Goal: Information Seeking & Learning: Understand process/instructions

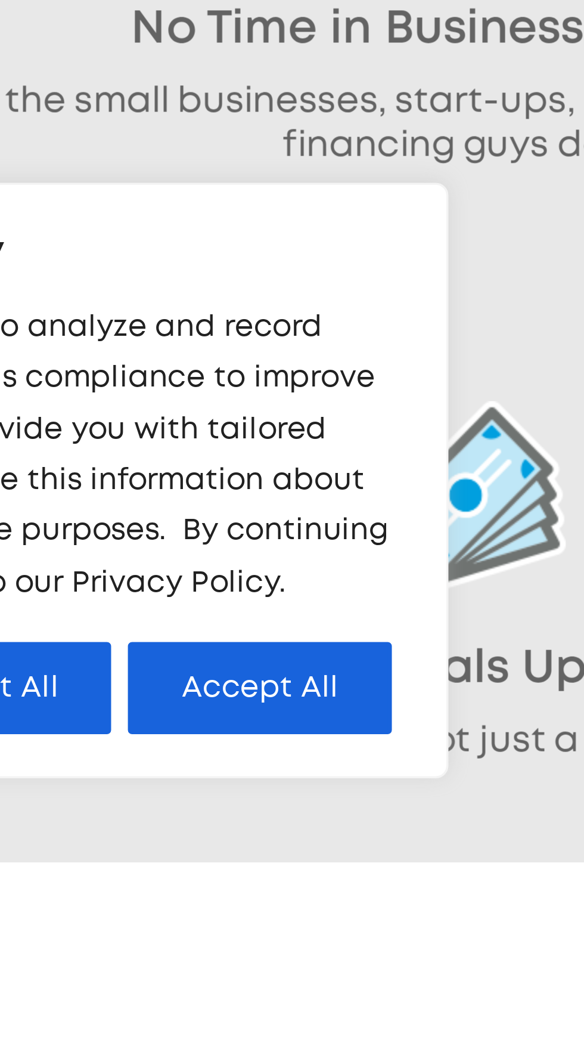
scroll to position [132, 0]
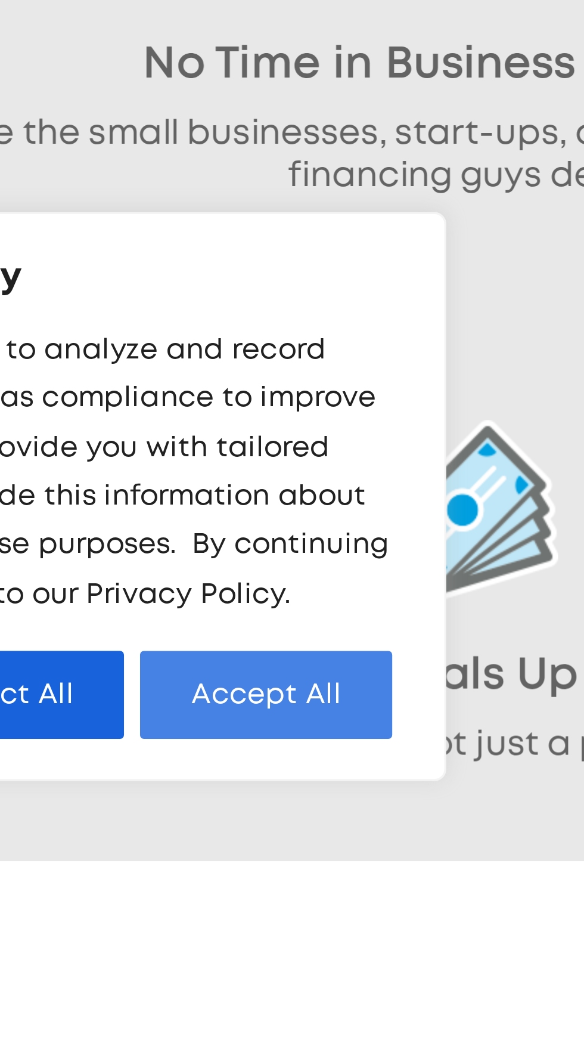
click at [234, 1027] on button "Accept All" at bounding box center [232, 1014] width 75 height 26
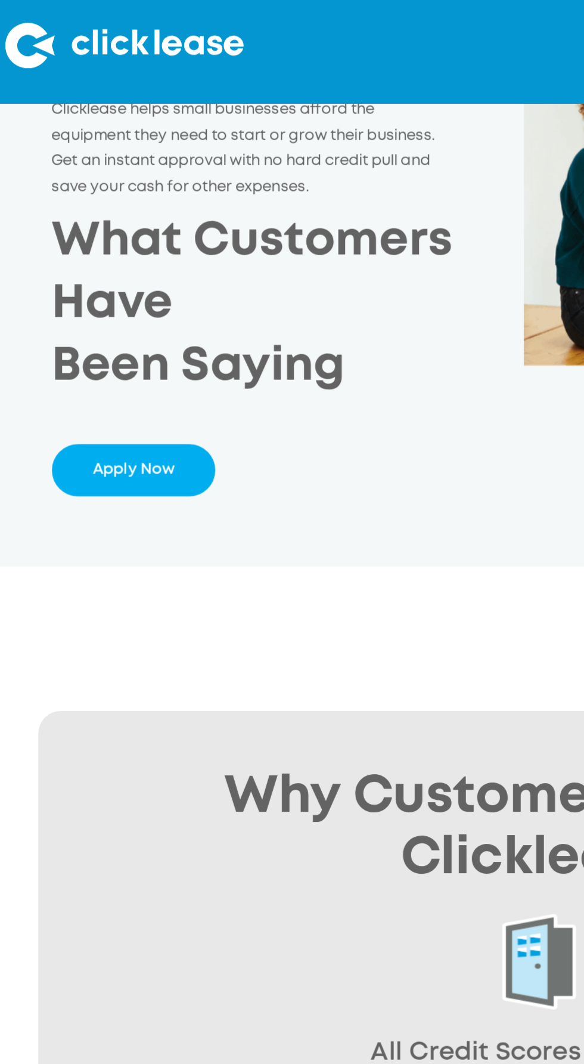
scroll to position [0, 0]
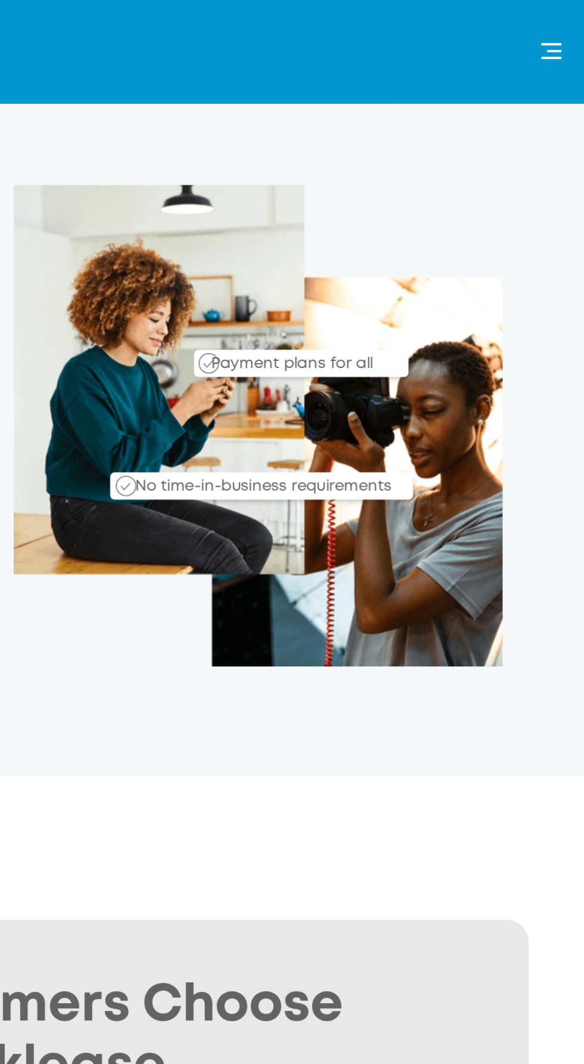
click at [561, 29] on div "menu" at bounding box center [566, 27] width 12 height 8
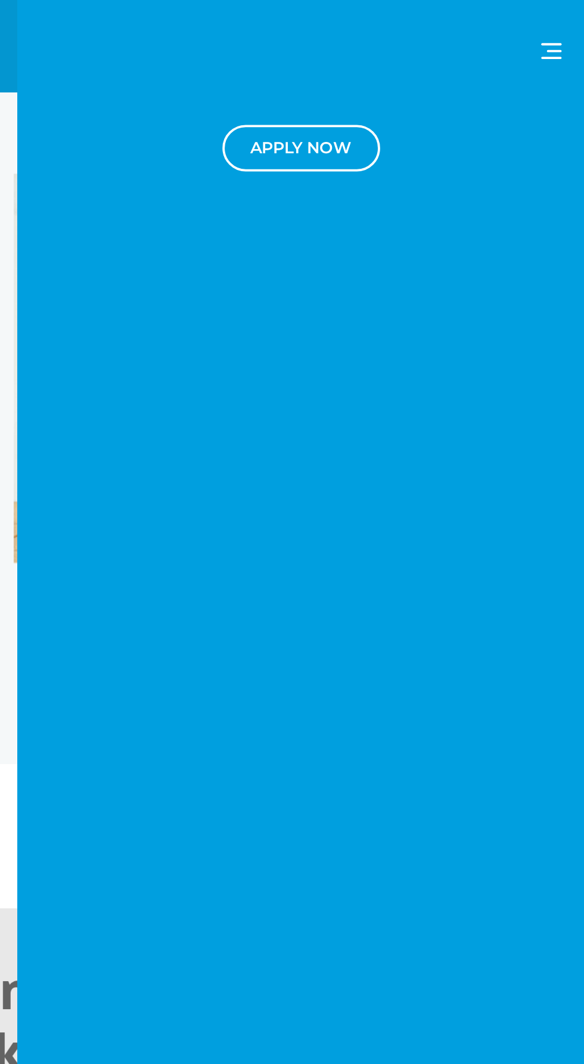
click at [563, 24] on div "menu" at bounding box center [566, 27] width 12 height 8
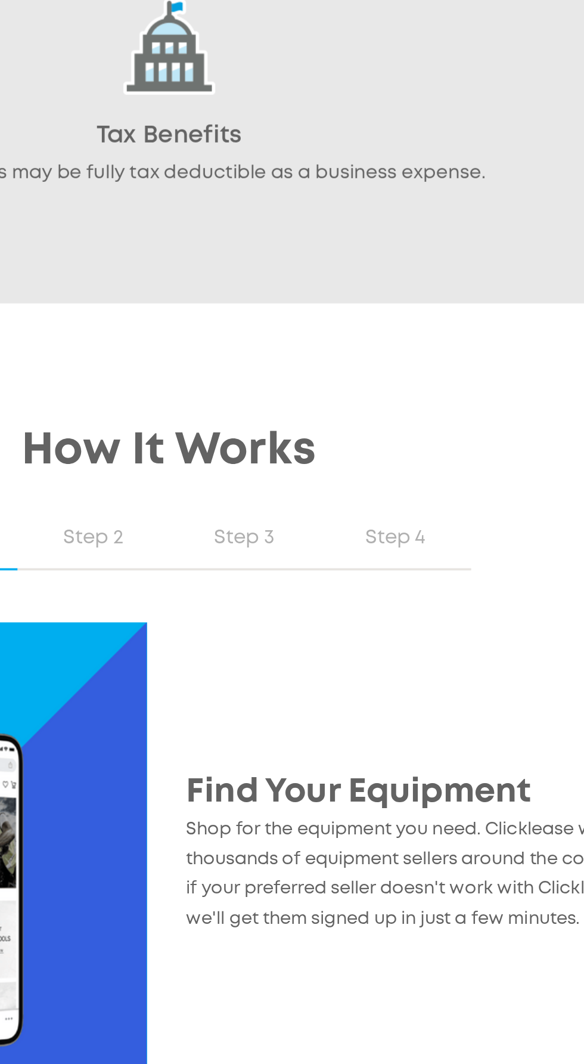
scroll to position [976, 0]
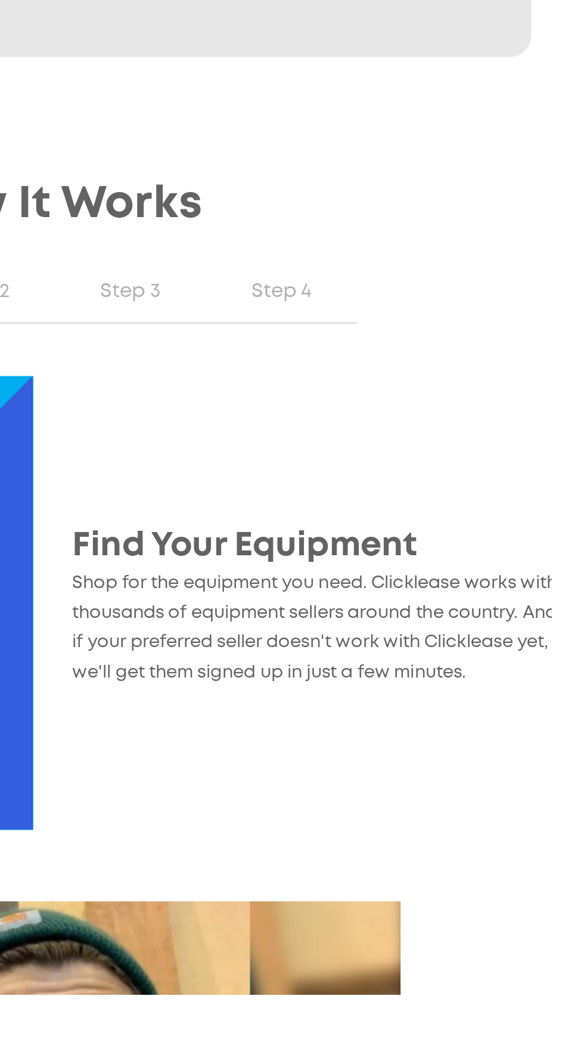
click at [416, 826] on h2 "Find Your Equipment" at bounding box center [439, 816] width 274 height 24
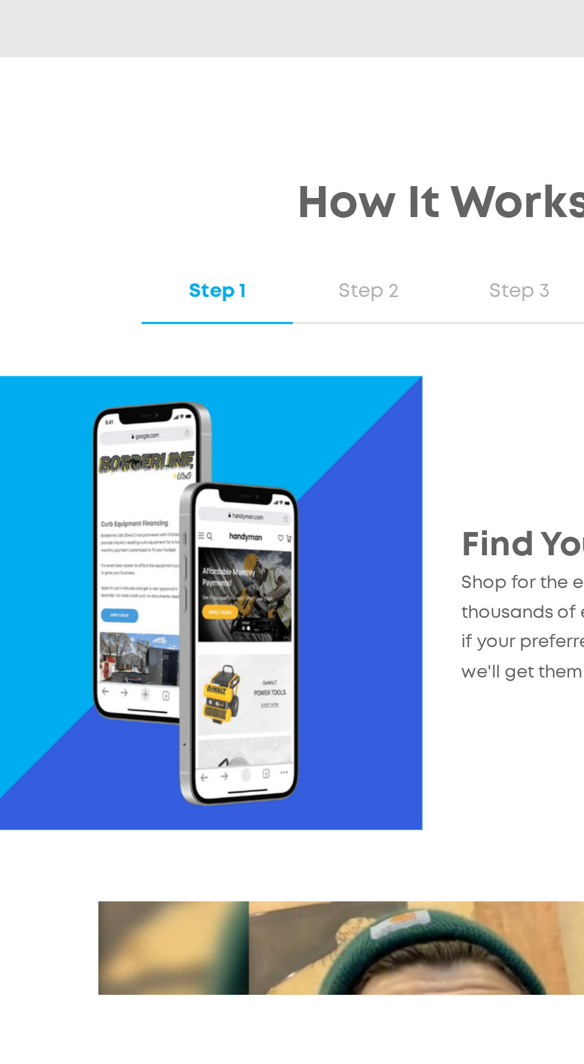
click at [191, 813] on img at bounding box center [155, 848] width 250 height 250
click at [165, 819] on img at bounding box center [155, 848] width 250 height 250
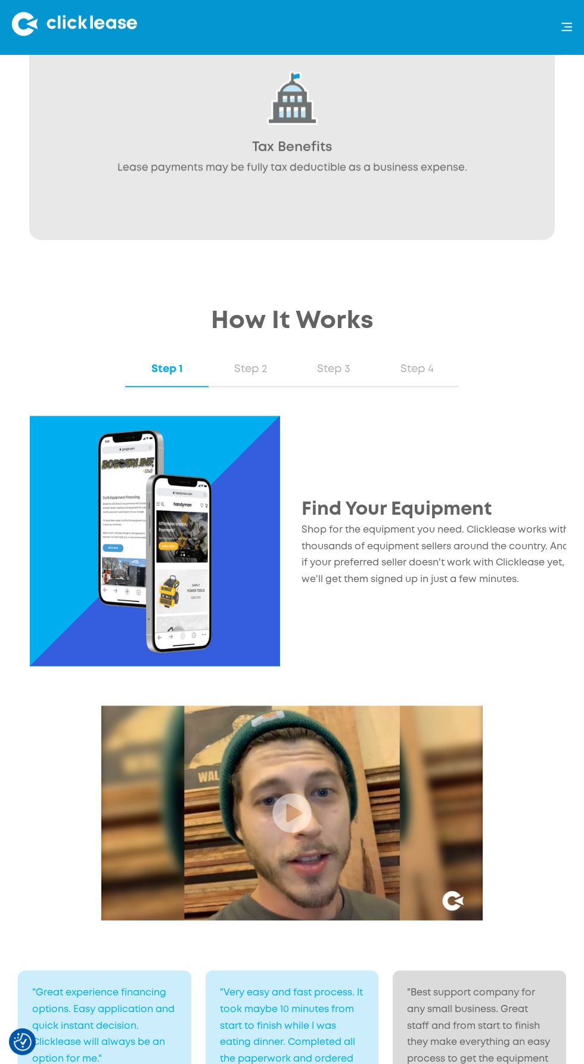
scroll to position [1175, 0]
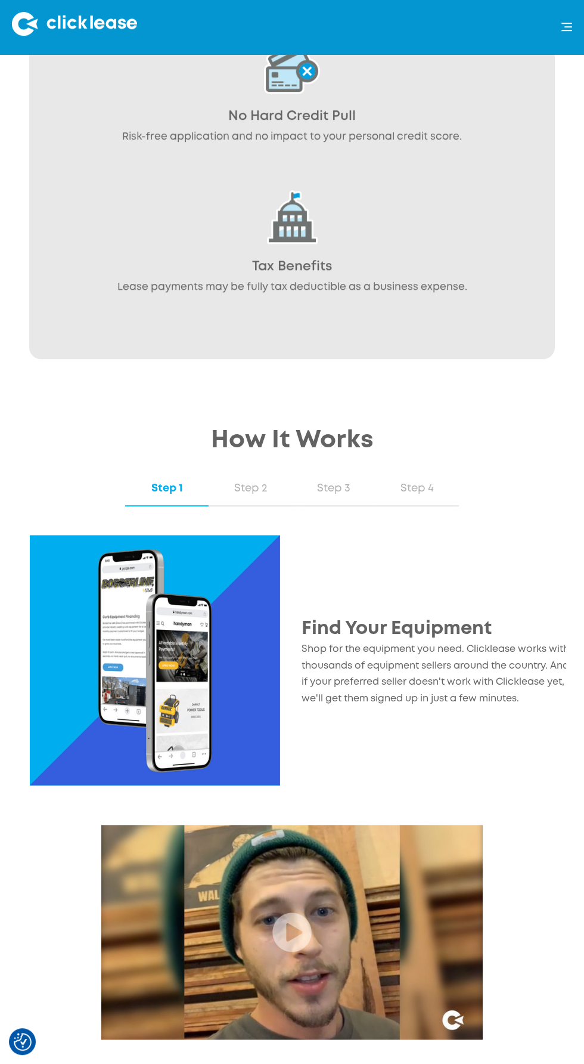
click at [202, 667] on img at bounding box center [155, 660] width 250 height 250
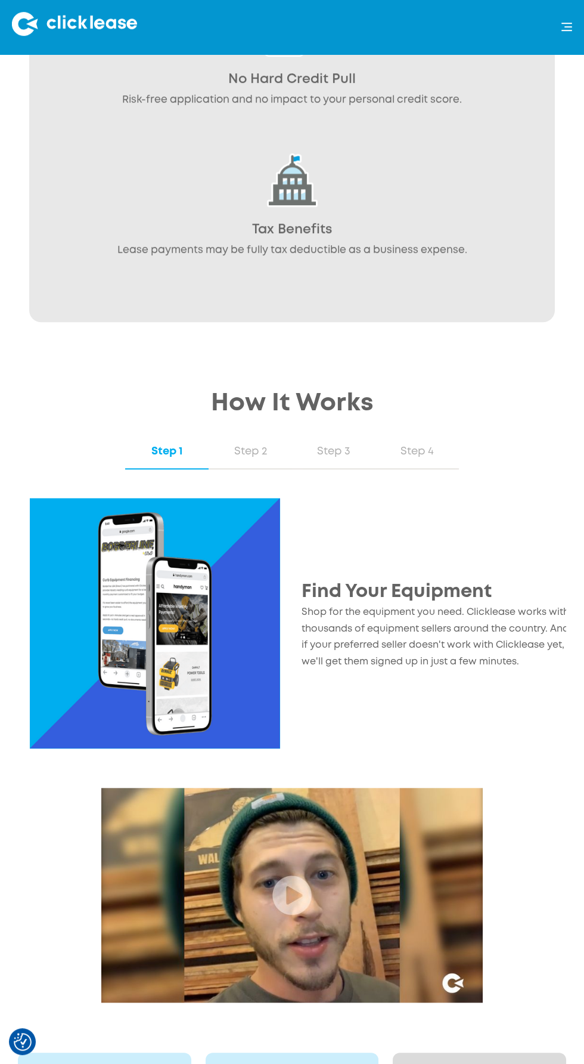
scroll to position [1213, 0]
click at [239, 638] on img at bounding box center [155, 622] width 250 height 250
click at [436, 630] on p "Shop for the equipment you need. Clicklease works with thousands of equipment s…" at bounding box center [439, 636] width 274 height 66
click at [252, 444] on div "Step 2" at bounding box center [251, 451] width 60 height 16
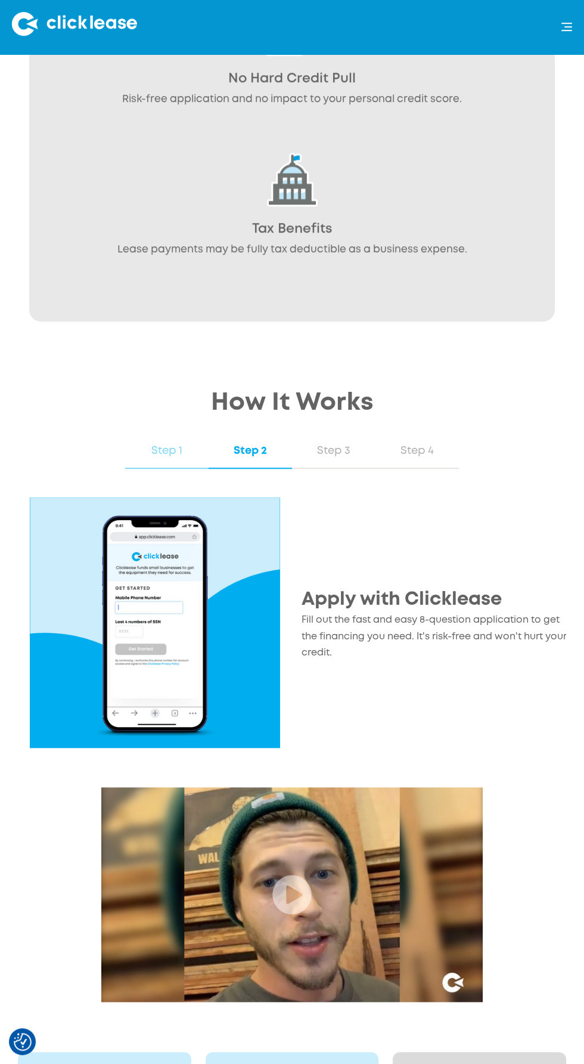
click at [163, 456] on div "Step 1" at bounding box center [167, 451] width 60 height 16
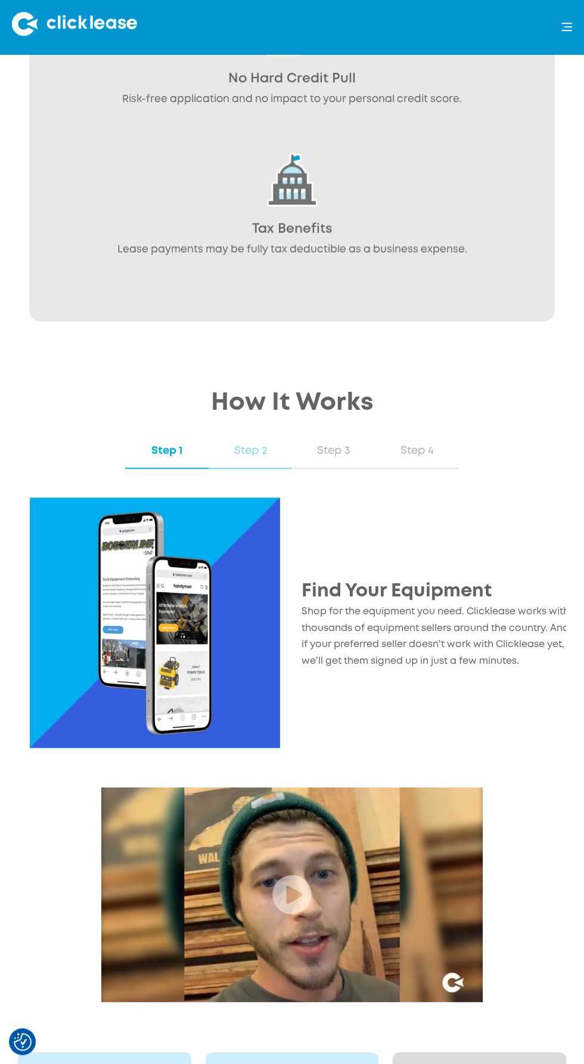
click at [259, 452] on div "Step 2" at bounding box center [251, 451] width 60 height 16
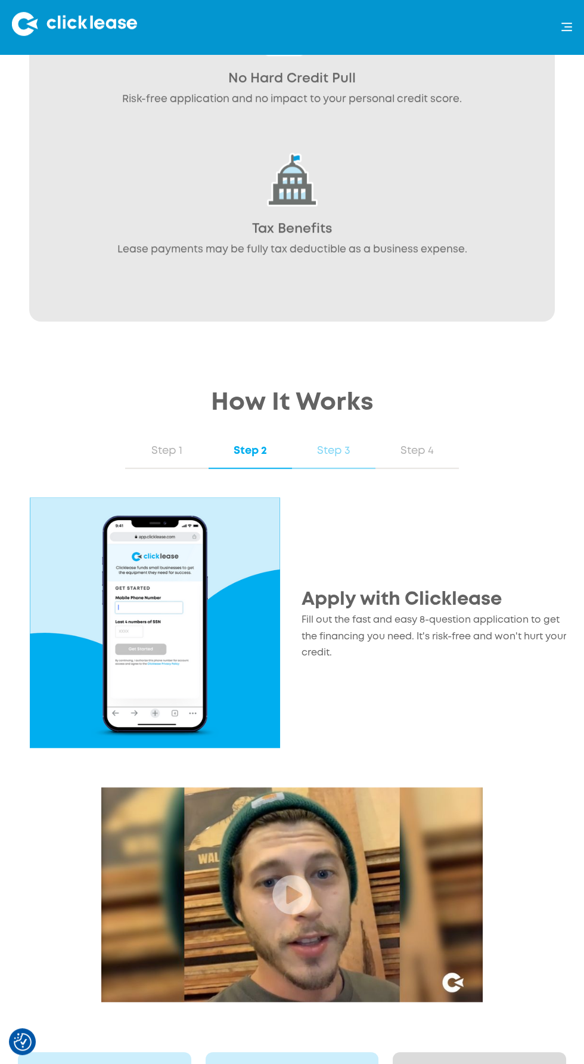
click at [340, 436] on link "Step 3" at bounding box center [333, 451] width 83 height 35
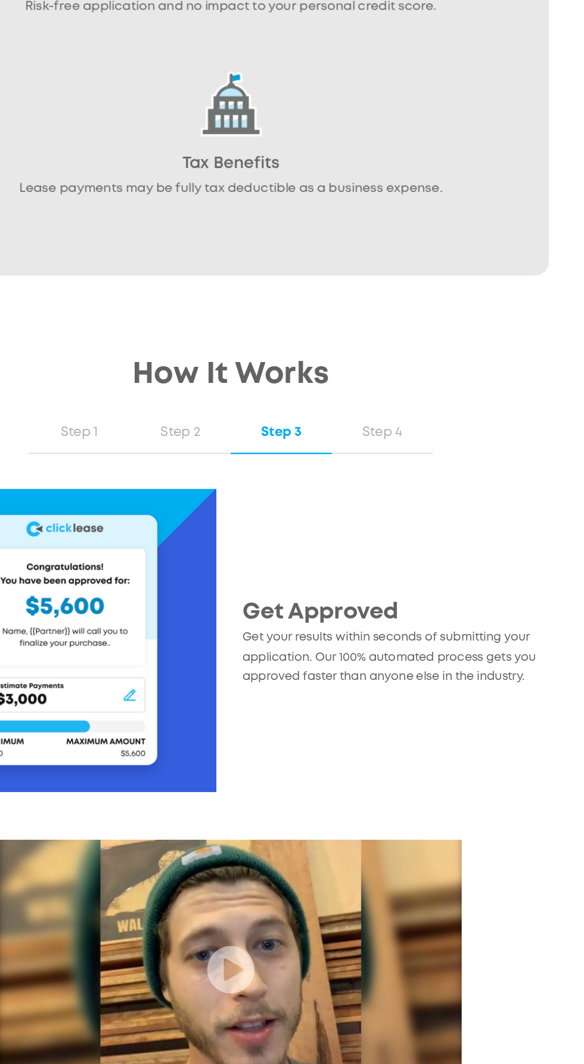
scroll to position [1217, 0]
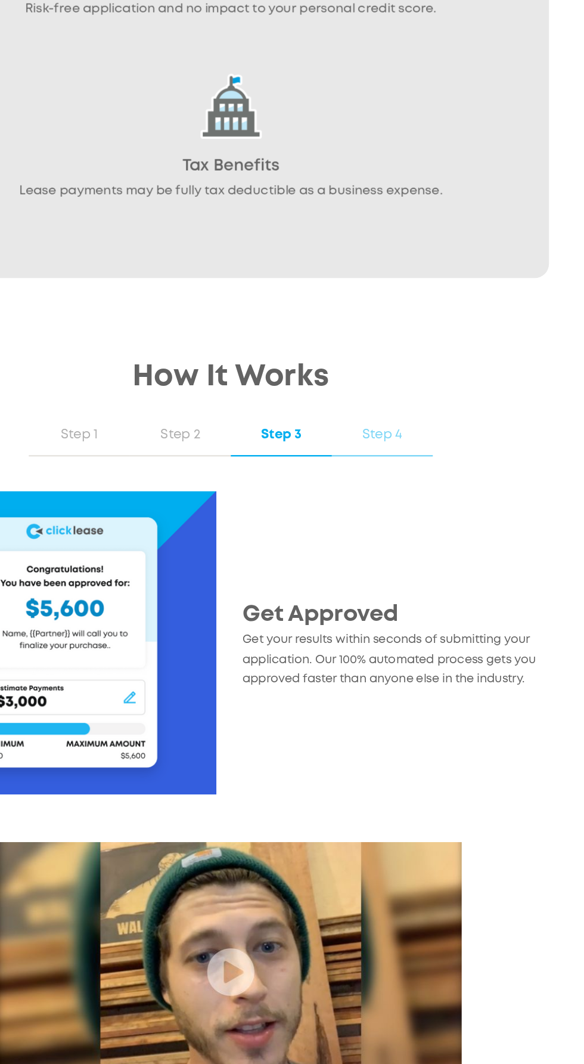
click at [420, 460] on link "Step 4" at bounding box center [417, 447] width 83 height 35
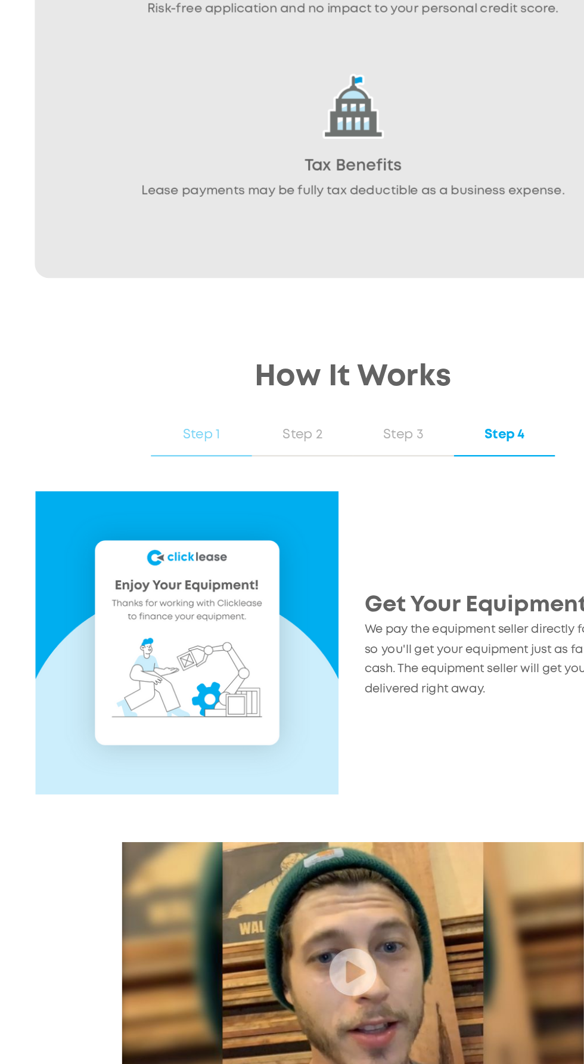
click at [178, 447] on div "Step 1" at bounding box center [167, 447] width 60 height 16
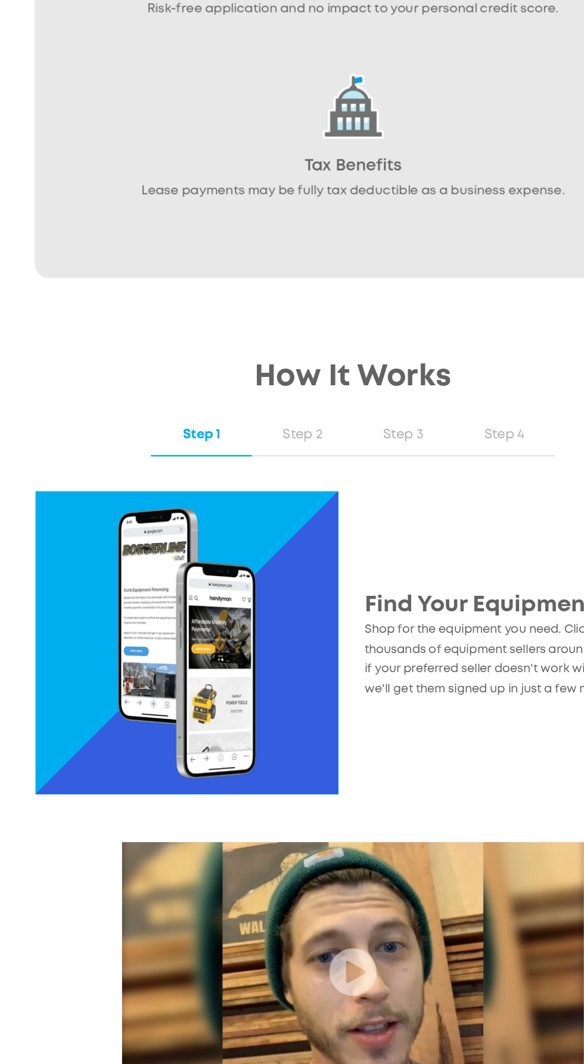
click at [161, 602] on img at bounding box center [155, 618] width 250 height 250
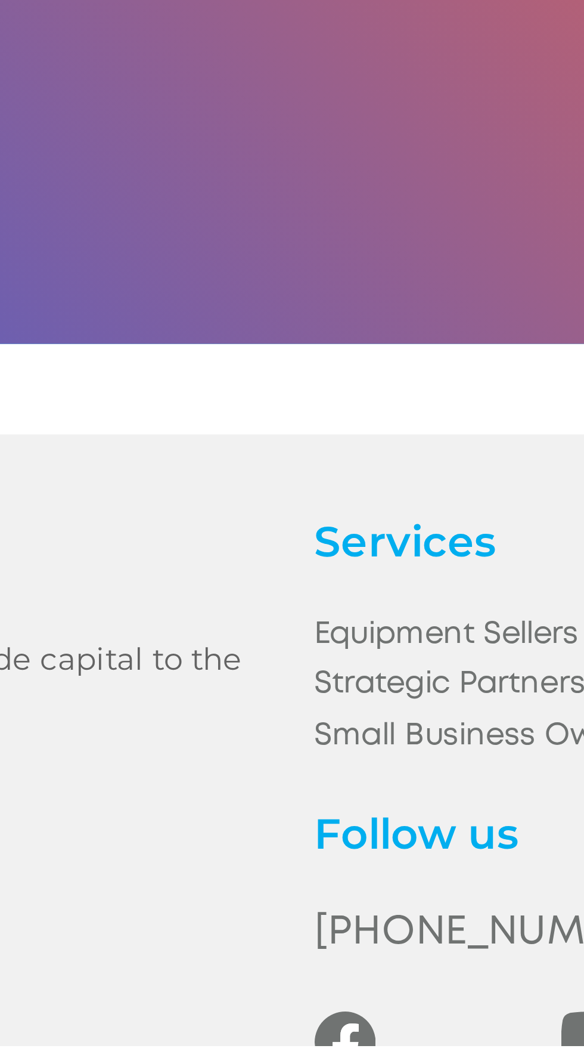
scroll to position [2150, 0]
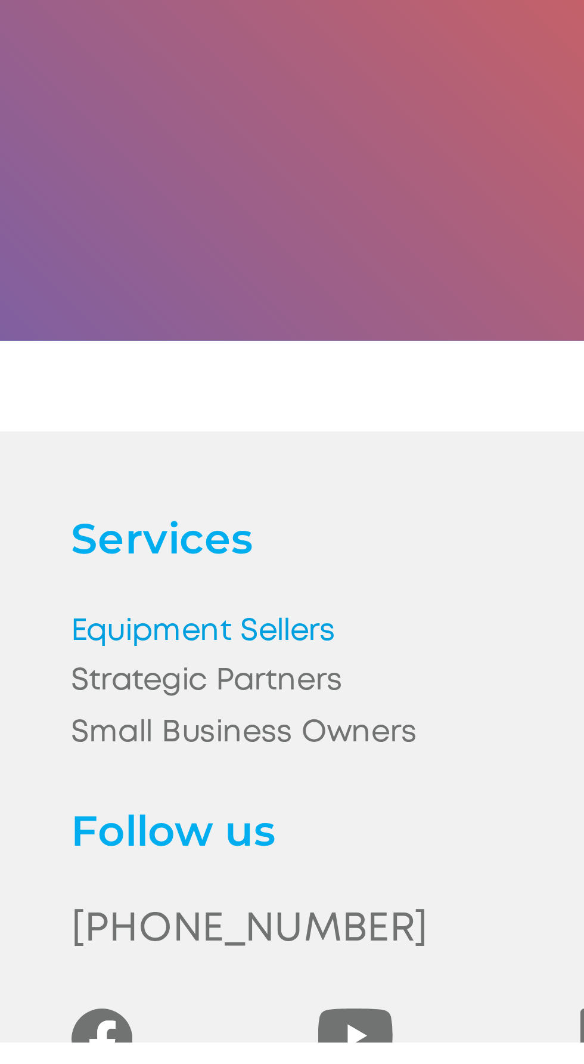
click at [373, 956] on link "Equipment Sellers" at bounding box center [434, 956] width 216 height 14
